Goal: Check status: Check status

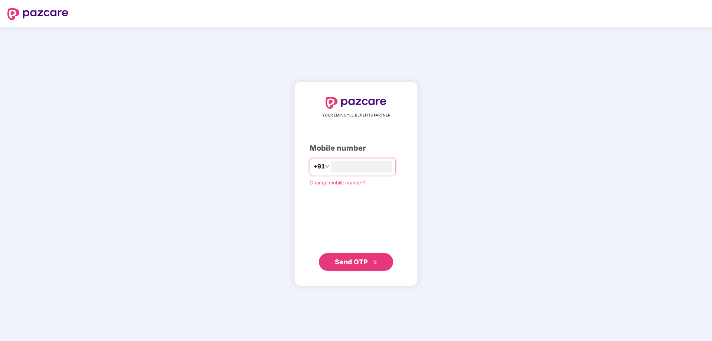
type input "**********"
click at [350, 259] on span "Send OTP" at bounding box center [351, 262] width 33 height 8
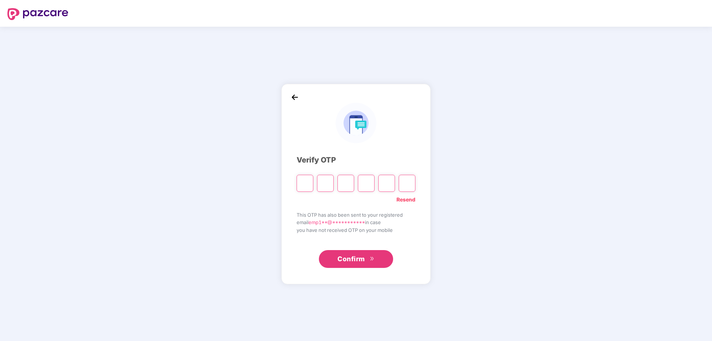
type input "*"
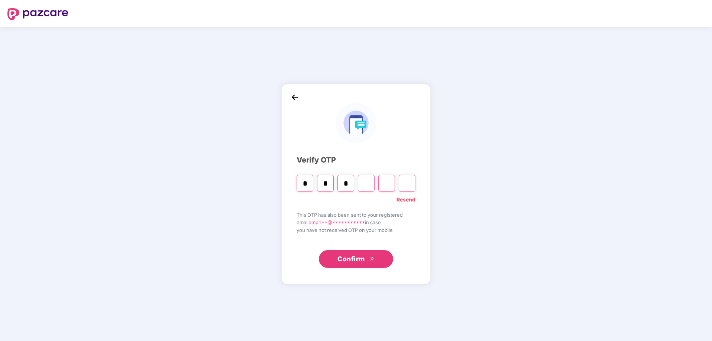
type input "*"
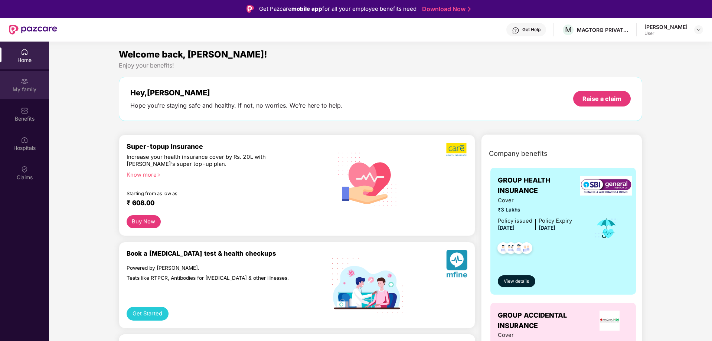
click at [25, 86] on div "My family" at bounding box center [24, 89] width 49 height 7
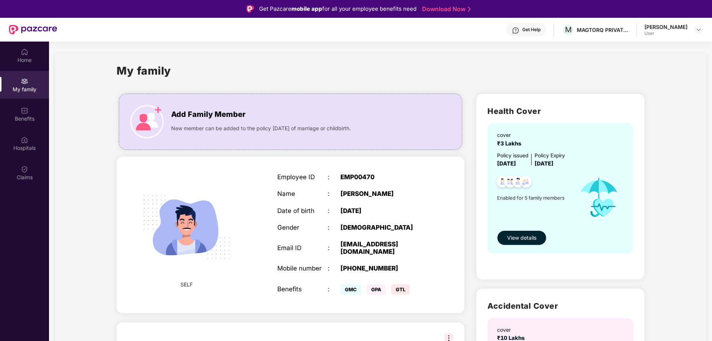
click at [507, 235] on span "View details" at bounding box center [521, 238] width 29 height 8
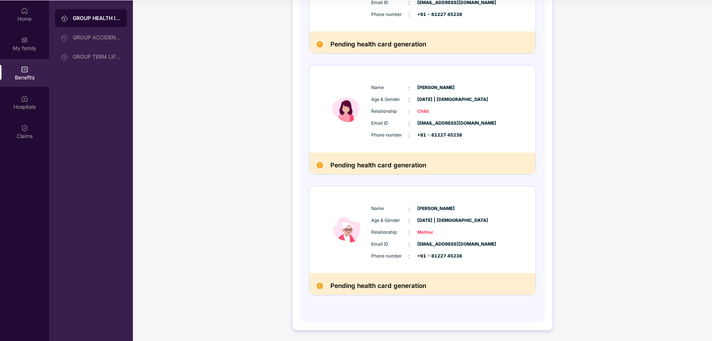
scroll to position [42, 0]
click at [418, 234] on span "Mother" at bounding box center [435, 232] width 37 height 7
click at [480, 240] on div "Email ID : [EMAIL_ADDRESS][DOMAIN_NAME]" at bounding box center [444, 244] width 147 height 8
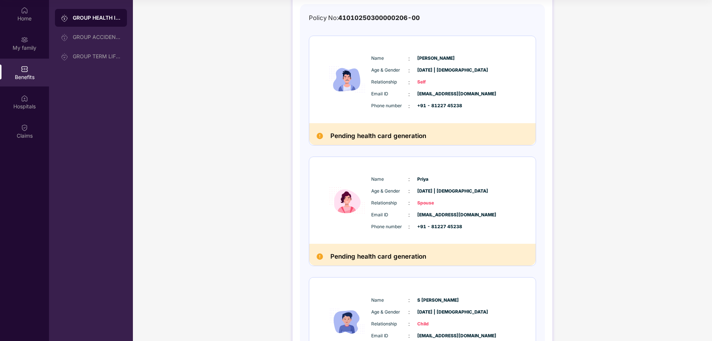
scroll to position [0, 0]
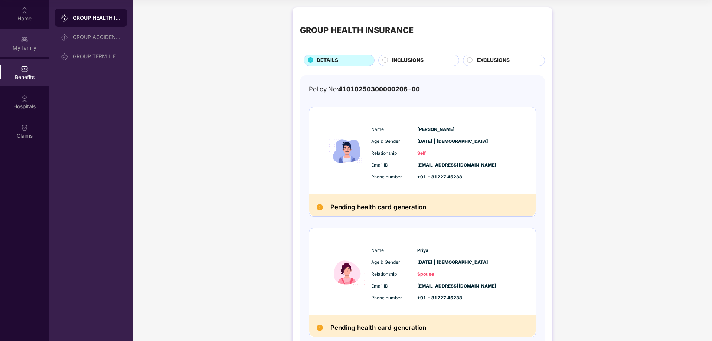
click at [28, 41] on img at bounding box center [24, 39] width 7 height 7
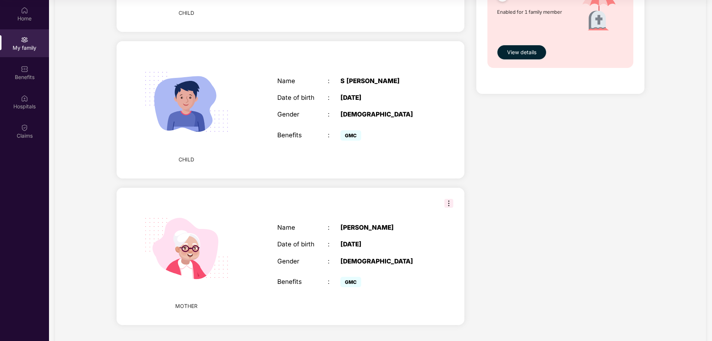
scroll to position [540, 0]
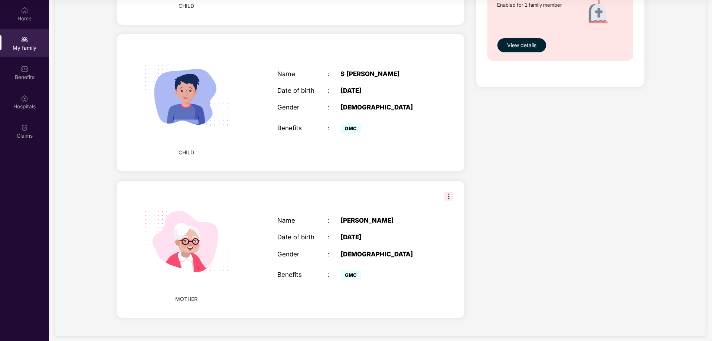
click at [448, 192] on img at bounding box center [448, 196] width 9 height 9
click at [423, 236] on div "Name : [PERSON_NAME] Date of birth : [DEMOGRAPHIC_DATA] Gender : [DEMOGRAPHIC_D…" at bounding box center [353, 249] width 167 height 84
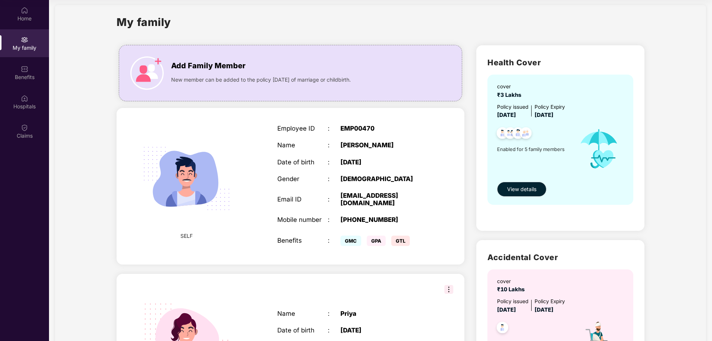
scroll to position [0, 0]
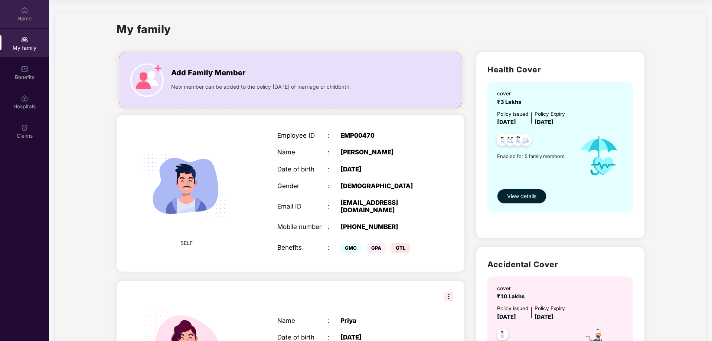
click at [32, 20] on div "Home" at bounding box center [24, 14] width 49 height 28
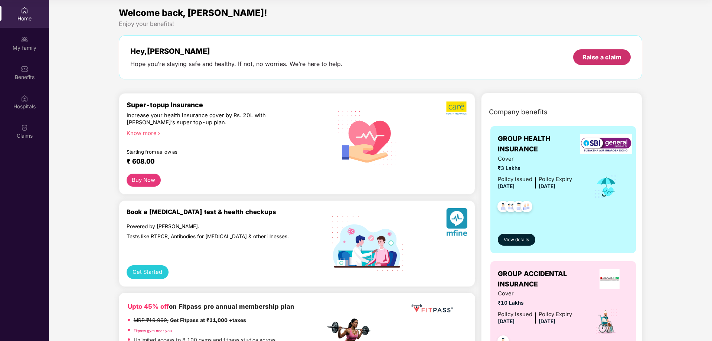
click at [599, 60] on div "Raise a claim" at bounding box center [601, 57] width 39 height 8
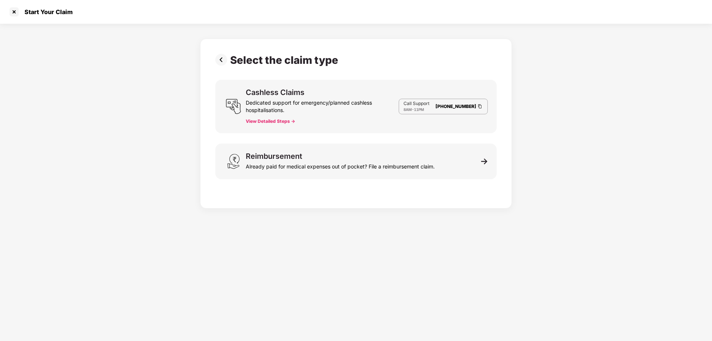
scroll to position [18, 0]
click at [422, 109] on span "11PM" at bounding box center [419, 109] width 10 height 4
